Goal: Information Seeking & Learning: Learn about a topic

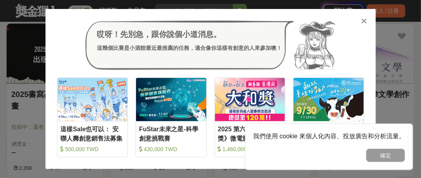
click at [363, 21] on icon at bounding box center [364, 21] width 6 height 8
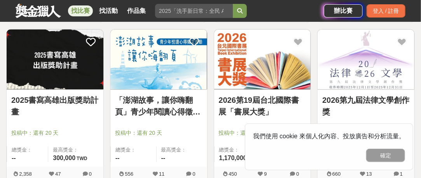
scroll to position [427, 0]
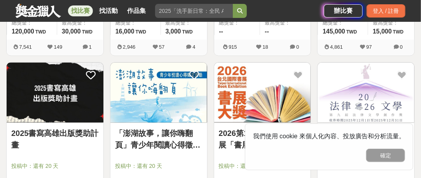
click at [164, 111] on img at bounding box center [158, 93] width 97 height 60
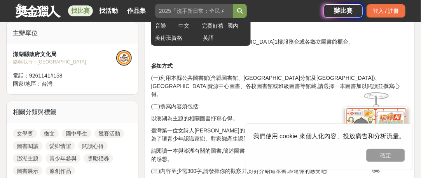
scroll to position [233, 0]
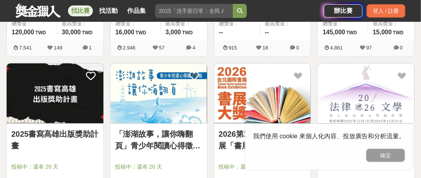
scroll to position [427, 0]
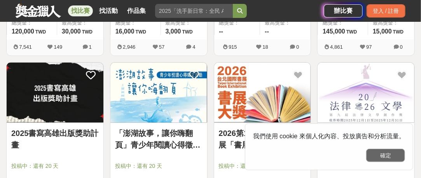
click at [381, 155] on button "確定" at bounding box center [385, 154] width 39 height 13
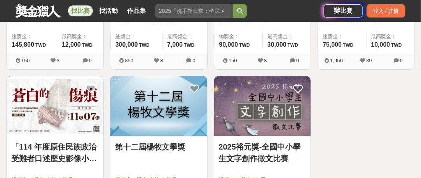
scroll to position [932, 0]
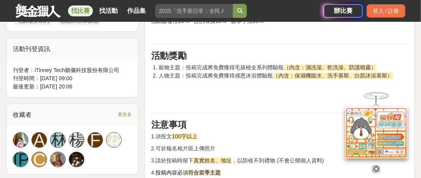
scroll to position [544, 0]
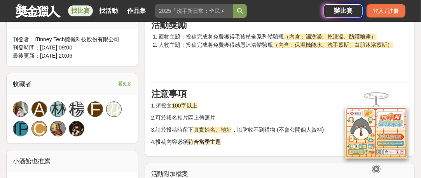
drag, startPoint x: 354, startPoint y: 115, endPoint x: 359, endPoint y: 108, distance: 9.3
click at [355, 115] on img at bounding box center [376, 132] width 62 height 52
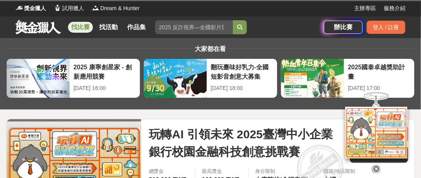
click at [377, 109] on img at bounding box center [376, 132] width 62 height 52
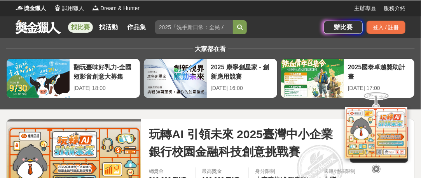
click at [376, 92] on div at bounding box center [375, 97] width 27 height 17
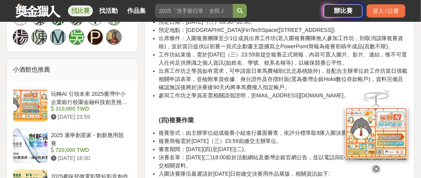
scroll to position [1010, 0]
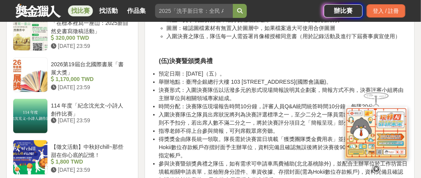
click at [378, 89] on div at bounding box center [375, 97] width 27 height 17
click at [378, 90] on div at bounding box center [375, 97] width 27 height 17
drag, startPoint x: 378, startPoint y: 90, endPoint x: 368, endPoint y: 111, distance: 23.8
click at [378, 90] on div at bounding box center [375, 97] width 27 height 17
click at [367, 113] on img at bounding box center [376, 132] width 62 height 52
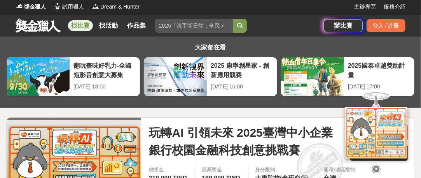
scroll to position [0, 0]
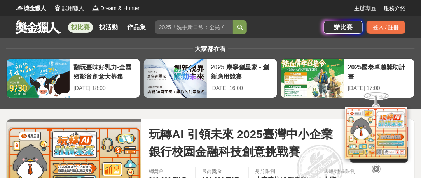
click at [378, 167] on icon at bounding box center [376, 168] width 9 height 9
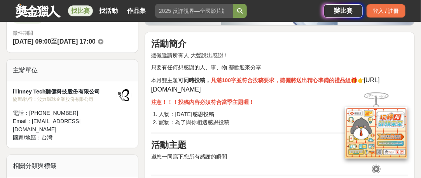
scroll to position [233, 0]
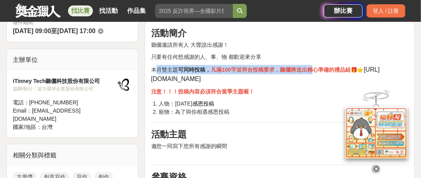
drag, startPoint x: 157, startPoint y: 70, endPoint x: 312, endPoint y: 70, distance: 155.0
click at [312, 70] on p "本月雙主題 可同時投稿， 凡滿100字並符合投稿要求，聽儷將送出精心準備的禮品組 🎁👉 https://bit.ly/4aO9ohD" at bounding box center [279, 74] width 257 height 19
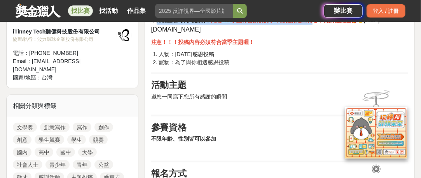
scroll to position [272, 0]
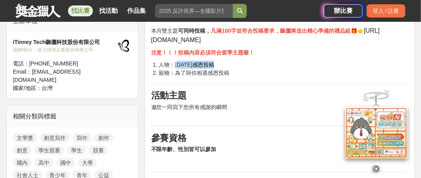
drag, startPoint x: 178, startPoint y: 63, endPoint x: 222, endPoint y: 62, distance: 44.3
click at [222, 62] on li "人物：教師節 感恩投稿" at bounding box center [283, 65] width 249 height 8
click at [161, 70] on li "寵物 ： 為了與你相遇感恩投稿" at bounding box center [283, 73] width 249 height 8
drag, startPoint x: 174, startPoint y: 72, endPoint x: 231, endPoint y: 74, distance: 57.1
click at [231, 74] on li "寵物 ： 為了與你相遇感恩投稿" at bounding box center [283, 73] width 249 height 8
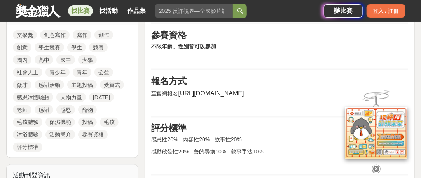
scroll to position [350, 0]
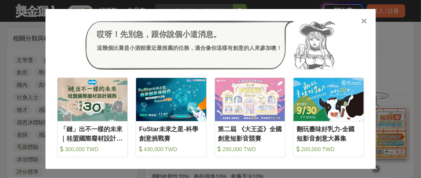
click at [364, 20] on icon at bounding box center [364, 21] width 6 height 8
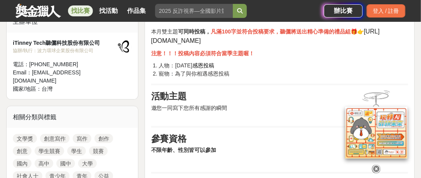
scroll to position [272, 0]
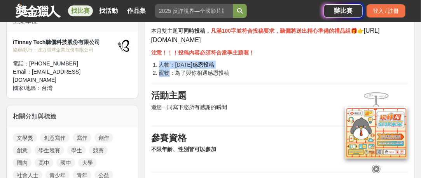
drag, startPoint x: 171, startPoint y: 73, endPoint x: 241, endPoint y: 76, distance: 70.4
click at [229, 73] on span "為了與你相遇感恩投稿" at bounding box center [202, 73] width 54 height 6
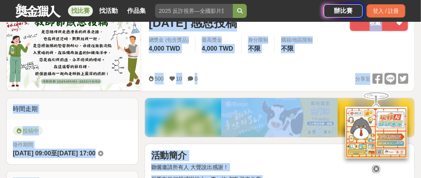
scroll to position [0, 0]
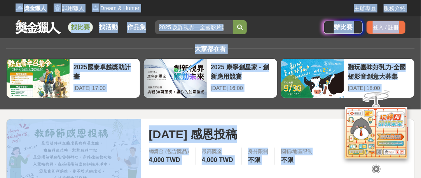
drag, startPoint x: 227, startPoint y: 78, endPoint x: 32, endPoint y: 3, distance: 209.0
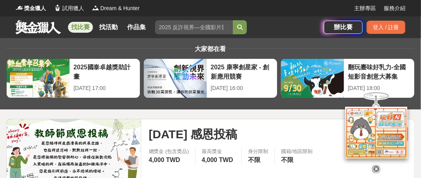
click at [371, 110] on img at bounding box center [376, 132] width 62 height 52
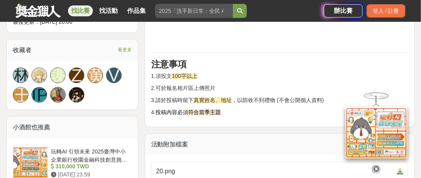
scroll to position [583, 0]
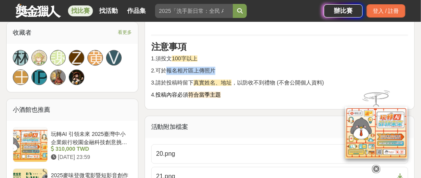
drag, startPoint x: 166, startPoint y: 68, endPoint x: 216, endPoint y: 69, distance: 49.7
click at [216, 69] on p "2.可於報名相片區上傳照片" at bounding box center [279, 70] width 257 height 8
click at [191, 83] on span "3.請於投稿時留下" at bounding box center [172, 82] width 43 height 6
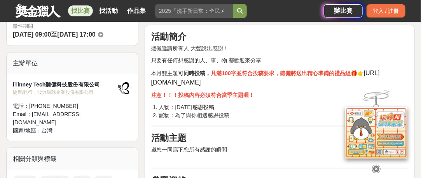
scroll to position [311, 0]
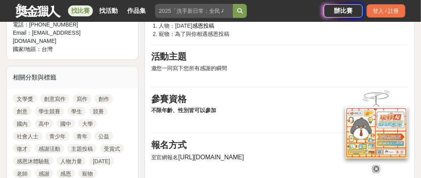
drag, startPoint x: 178, startPoint y: 156, endPoint x: 247, endPoint y: 156, distance: 69.9
click at [247, 156] on p "至官網報名 https://bit.ly/4aO9ohD" at bounding box center [279, 156] width 257 height 9
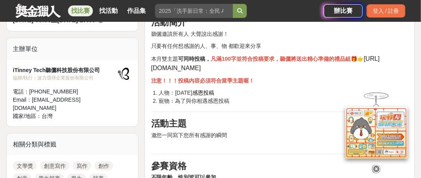
scroll to position [233, 0]
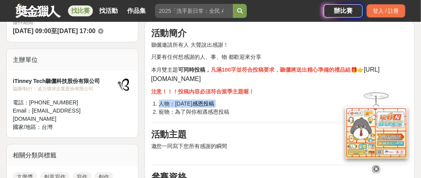
drag, startPoint x: 159, startPoint y: 112, endPoint x: 230, endPoint y: 115, distance: 70.8
click at [289, 171] on h2 "參賽資格" at bounding box center [279, 176] width 257 height 11
drag, startPoint x: 176, startPoint y: 112, endPoint x: 207, endPoint y: 110, distance: 31.1
click at [207, 110] on span "為了與你相遇感恩投稿" at bounding box center [202, 111] width 54 height 6
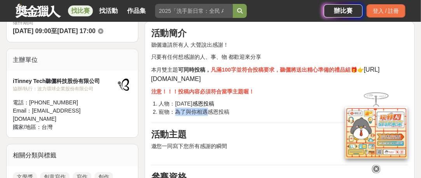
copy span "為了與你相遇"
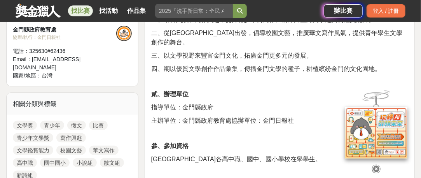
scroll to position [350, 0]
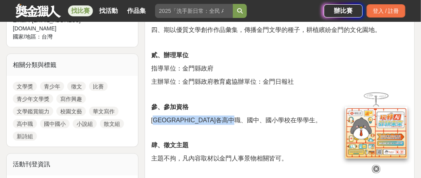
drag, startPoint x: 159, startPoint y: 110, endPoint x: 277, endPoint y: 112, distance: 118.5
click at [275, 115] on p "金門縣各高中職、國中、國小學校在學學生。" at bounding box center [279, 119] width 257 height 9
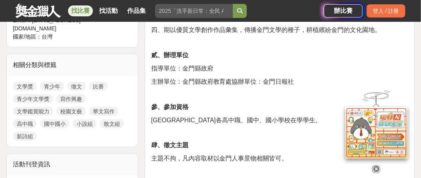
drag, startPoint x: 378, startPoint y: 168, endPoint x: 340, endPoint y: 117, distance: 64.3
click at [378, 168] on icon at bounding box center [376, 168] width 9 height 9
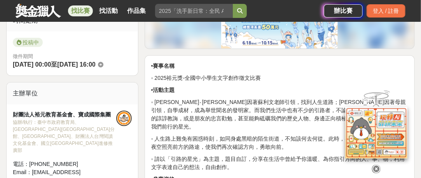
scroll to position [233, 0]
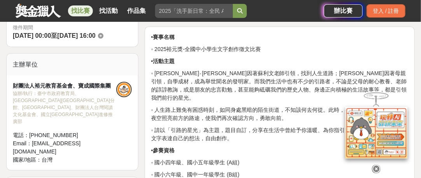
click at [375, 167] on icon at bounding box center [376, 168] width 9 height 9
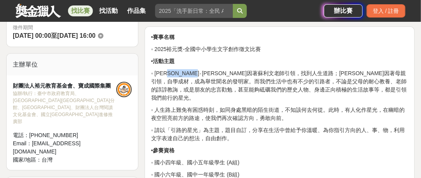
drag, startPoint x: 162, startPoint y: 73, endPoint x: 205, endPoint y: 74, distance: 42.7
click at [205, 74] on p "◦ [PERSON_NAME]‧[PERSON_NAME]因著蘇利文老師引領，找到人生道路；[PERSON_NAME]因著母親引領，自學成材，成為舉世聞名的發…" at bounding box center [279, 85] width 257 height 33
click at [198, 72] on p "◦ [PERSON_NAME]‧[PERSON_NAME]因著蘇利文老師引領，找到人生道路；[PERSON_NAME]因著母親引領，自學成材，成為舉世聞名的發…" at bounding box center [279, 85] width 257 height 33
drag, startPoint x: 201, startPoint y: 71, endPoint x: 284, endPoint y: 75, distance: 83.3
click at [284, 75] on p "◦ [PERSON_NAME]‧[PERSON_NAME]因著蘇利文老師引領，找到人生道路；[PERSON_NAME]因著母親引領，自學成材，成為舉世聞名的發…" at bounding box center [279, 85] width 257 height 33
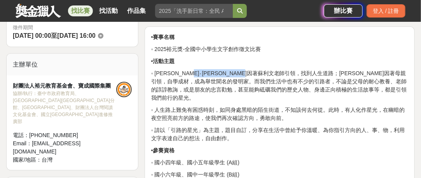
click at [284, 72] on p "◦ [PERSON_NAME]‧[PERSON_NAME]因著蘇利文老師引領，找到人生道路；[PERSON_NAME]因著母親引領，自學成材，成為舉世聞名的發…" at bounding box center [279, 85] width 257 height 33
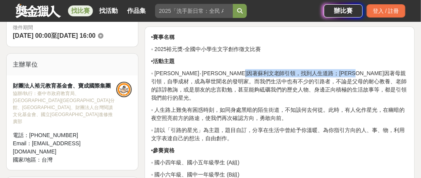
drag, startPoint x: 282, startPoint y: 74, endPoint x: 374, endPoint y: 72, distance: 92.1
click at [403, 73] on p "◦ [PERSON_NAME]‧[PERSON_NAME]因著蘇利文老師引領，找到人生道路；[PERSON_NAME]因著母親引領，自學成材，成為舉世聞名的發…" at bounding box center [279, 85] width 257 height 33
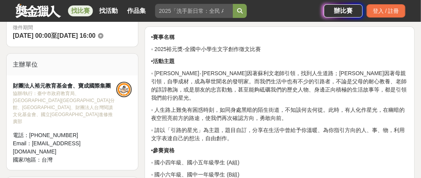
drag, startPoint x: 154, startPoint y: 85, endPoint x: 196, endPoint y: 89, distance: 41.8
click at [155, 85] on p "◦ [PERSON_NAME]‧[PERSON_NAME]因著蘇利文老師引領，找到人生道路；[PERSON_NAME]因著母親引領，自學成材，成為舉世聞名的發…" at bounding box center [279, 85] width 257 height 33
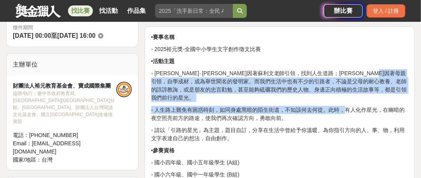
drag, startPoint x: 185, startPoint y: 81, endPoint x: 282, endPoint y: 93, distance: 97.5
click at [322, 92] on p "◦ [PERSON_NAME]‧[PERSON_NAME]因著蘇利文老師引領，找到人生道路；[PERSON_NAME]因著母親引領，自學成材，成為舉世聞名的發…" at bounding box center [279, 85] width 257 height 33
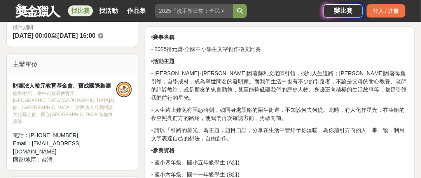
click at [216, 106] on p "◦ 人生路上難免有困惑時刻，如同身處黑暗的陌生街道，不知該何去何從。此時，有人化作星光，在幽暗的夜空照亮前方的路途，使我們再次確認方向，勇敢向前。" at bounding box center [279, 114] width 257 height 16
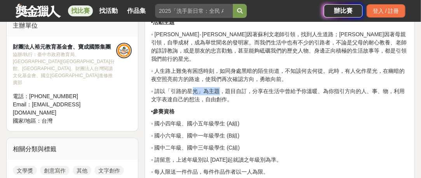
drag, startPoint x: 179, startPoint y: 81, endPoint x: 224, endPoint y: 84, distance: 45.5
click at [208, 87] on p "◦ 請以「引路的星光」為主題，題目自訂，分享在生活中曾給予你溫暖、為你指引方向的人、事、物，利用文字表達自己的想法，自由創作。" at bounding box center [279, 95] width 257 height 16
click at [225, 87] on p "◦ 請以「引路的星光」為主題，題目自訂，分享在生活中曾給予你溫暖、為你指引方向的人、事、物，利用文字表達自己的想法，自由創作。" at bounding box center [279, 95] width 257 height 16
click at [215, 87] on p "◦ 請以「引路的星光」為主題，題目自訂，分享在生活中曾給予你溫暖、為你指引方向的人、事、物，利用文字表達自己的想法，自由創作。" at bounding box center [279, 95] width 257 height 16
drag, startPoint x: 233, startPoint y: 83, endPoint x: 249, endPoint y: 87, distance: 16.3
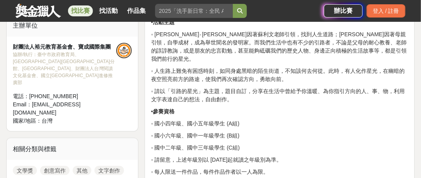
click at [249, 87] on p "◦ 請以「引路的星光」為主題，題目自訂，分享在生活中曾給予你溫暖、為你指引方向的人、事、物，利用文字表達自己的想法，自由創作。" at bounding box center [279, 95] width 257 height 16
click at [274, 87] on p "◦ 請以「引路的星光」為主題，題目自訂，分享在生活中曾給予你溫暖、為你指引方向的人、事、物，利用文字表達自己的想法，自由創作。" at bounding box center [279, 95] width 257 height 16
drag, startPoint x: 261, startPoint y: 81, endPoint x: 353, endPoint y: 92, distance: 92.8
click at [394, 89] on p "◦ 請以「引路的星光」為主題，題目自訂，分享在生活中曾給予你溫暖、為你指引方向的人、事、物，利用文字表達自己的想法，自由創作。" at bounding box center [279, 95] width 257 height 16
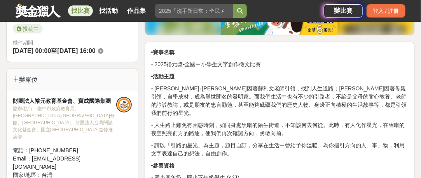
scroll to position [233, 0]
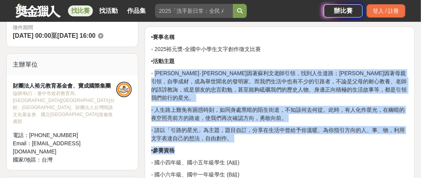
drag, startPoint x: 154, startPoint y: 73, endPoint x: 308, endPoint y: 134, distance: 165.9
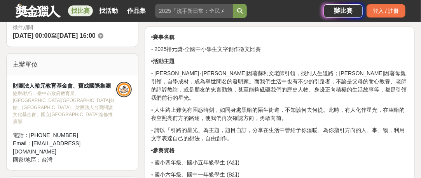
drag, startPoint x: 162, startPoint y: 70, endPoint x: 253, endPoint y: 132, distance: 110.2
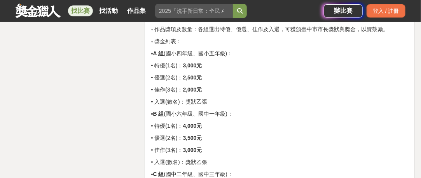
scroll to position [1204, 0]
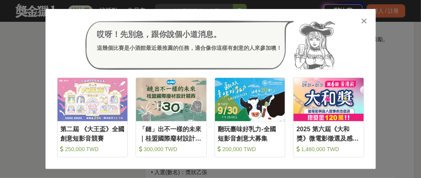
click at [362, 21] on icon at bounding box center [364, 21] width 6 height 8
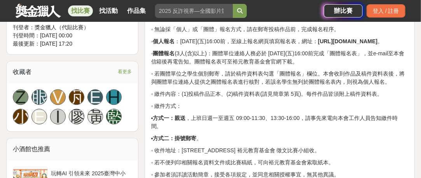
scroll to position [505, 0]
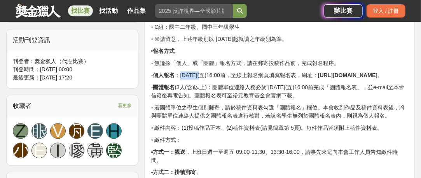
drag, startPoint x: 187, startPoint y: 66, endPoint x: 214, endPoint y: 63, distance: 26.6
click at [214, 71] on p "◦ 個人報名 ：[DATE](五)16:00前，至線上報名網頁填寫報名表，網址： [URL][DOMAIN_NAME] 。" at bounding box center [279, 75] width 257 height 8
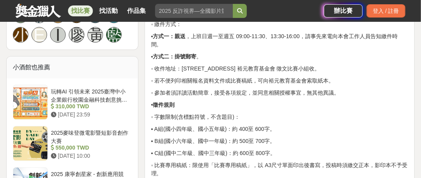
scroll to position [622, 0]
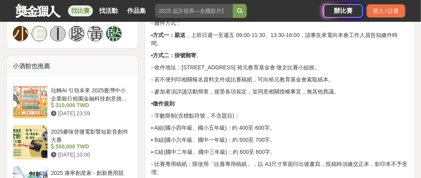
click at [269, 112] on p "◦ 字數限制(含標點符號，不含題目)：" at bounding box center [279, 116] width 257 height 8
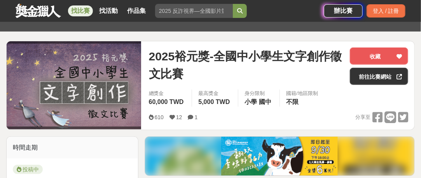
scroll to position [233, 0]
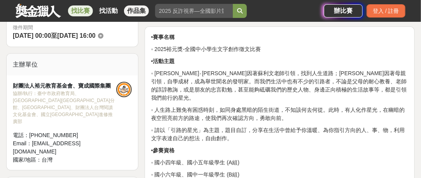
click at [138, 11] on link "作品集" at bounding box center [136, 10] width 25 height 11
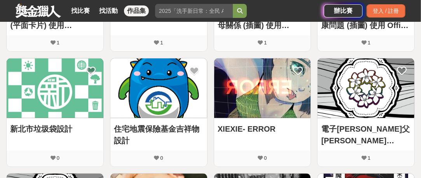
scroll to position [150, 0]
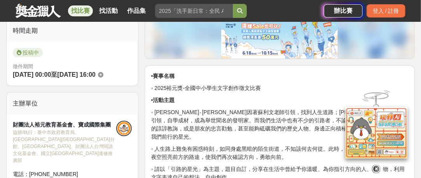
scroll to position [272, 0]
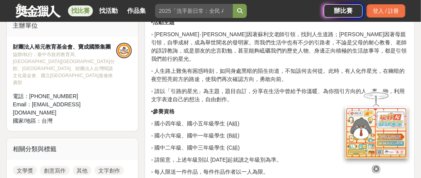
click at [375, 165] on icon at bounding box center [376, 168] width 9 height 9
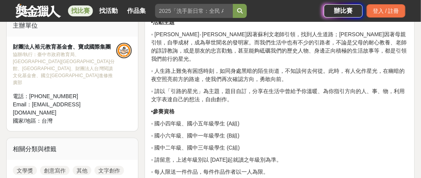
drag, startPoint x: 173, startPoint y: 116, endPoint x: 249, endPoint y: 116, distance: 76.2
click at [249, 119] on p "◦ 國小四年級、國小五年級學生 (A組)" at bounding box center [279, 123] width 257 height 8
click at [284, 119] on p "◦ 國小四年級、國小五年級學生 (A組)" at bounding box center [279, 123] width 257 height 8
click at [292, 94] on p "◦ 請以「引路的星光」為主題，題目自訂，分享在生活中曾給予你溫暖、為你指引方向的人、事、物，利用文字表達自己的想法，自由創作。" at bounding box center [279, 95] width 257 height 16
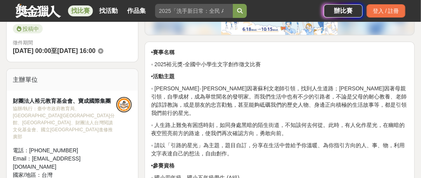
scroll to position [233, 0]
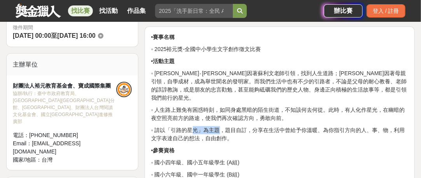
drag, startPoint x: 179, startPoint y: 122, endPoint x: 206, endPoint y: 120, distance: 26.9
click at [206, 126] on p "◦ 請以「引路的星光」為主題，題目自訂，分享在生活中曾給予你溫暖、為你指引方向的人、事、物，利用文字表達自己的想法，自由創作。" at bounding box center [279, 134] width 257 height 16
copy p "引路的星光"
